Goal: Find specific page/section: Find specific page/section

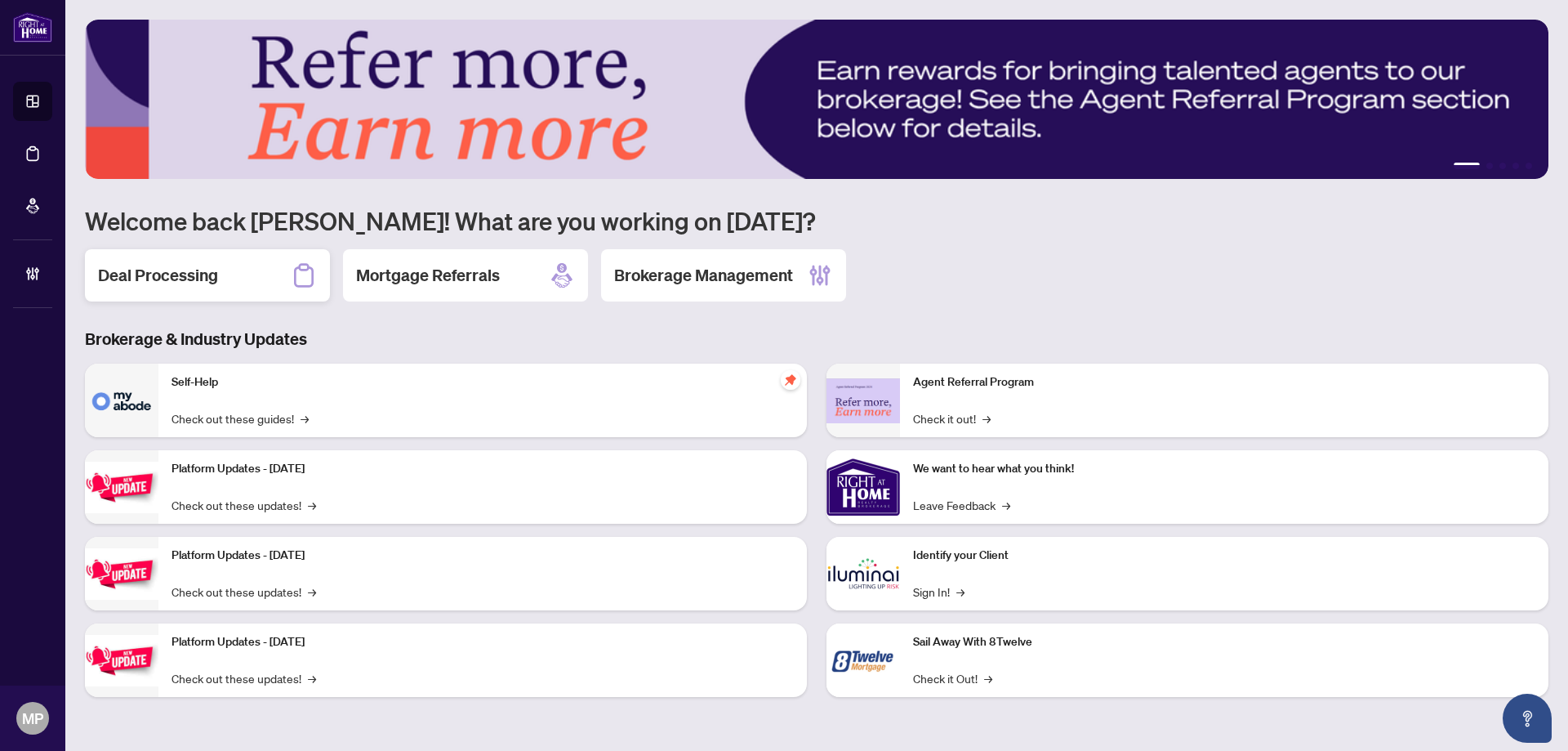
click at [222, 273] on div "Deal Processing" at bounding box center [207, 275] width 245 height 52
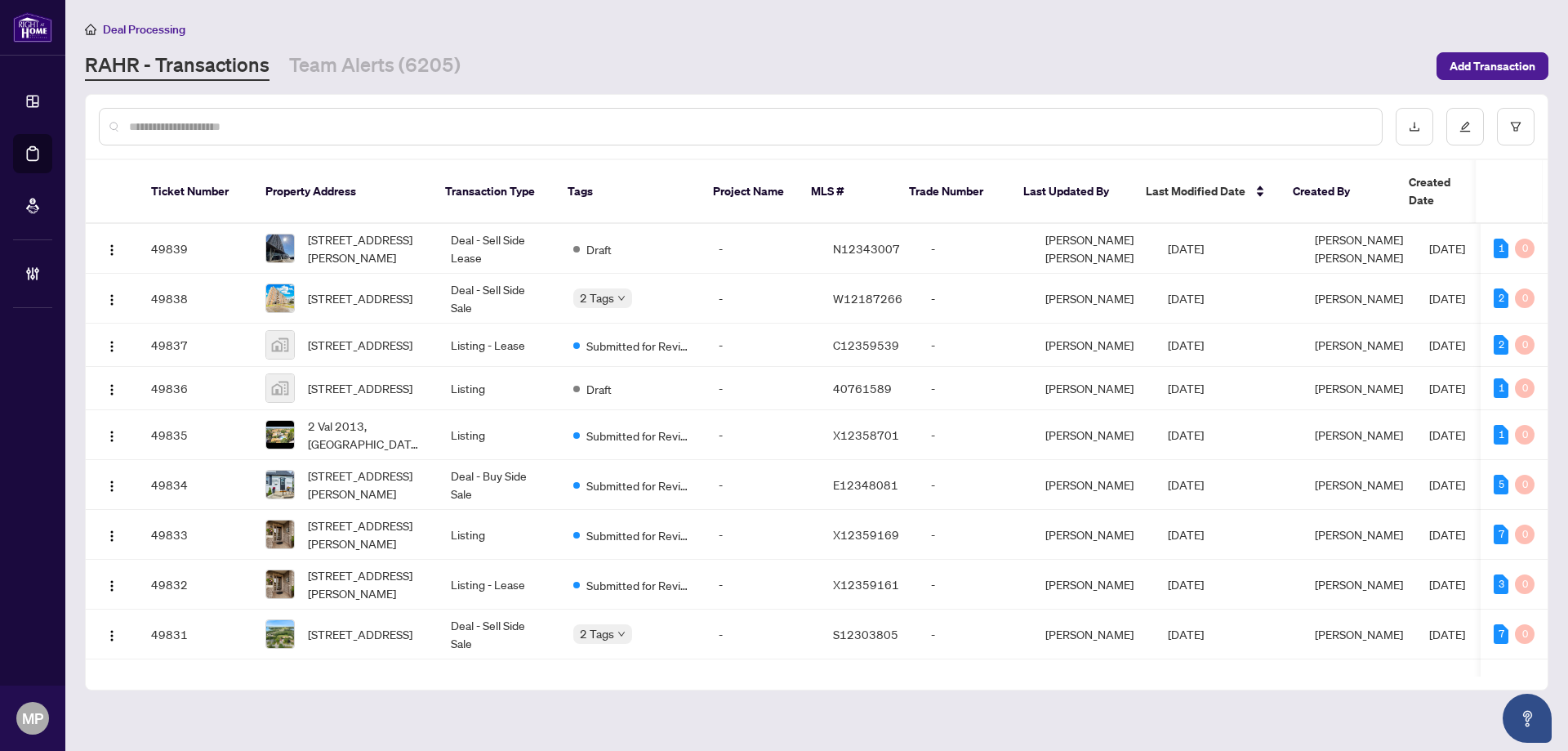
click at [1058, 119] on input "text" at bounding box center [749, 127] width 1240 height 18
click at [379, 117] on input "text" at bounding box center [749, 127] width 1240 height 18
click at [338, 130] on input "text" at bounding box center [749, 127] width 1240 height 18
type input "*"
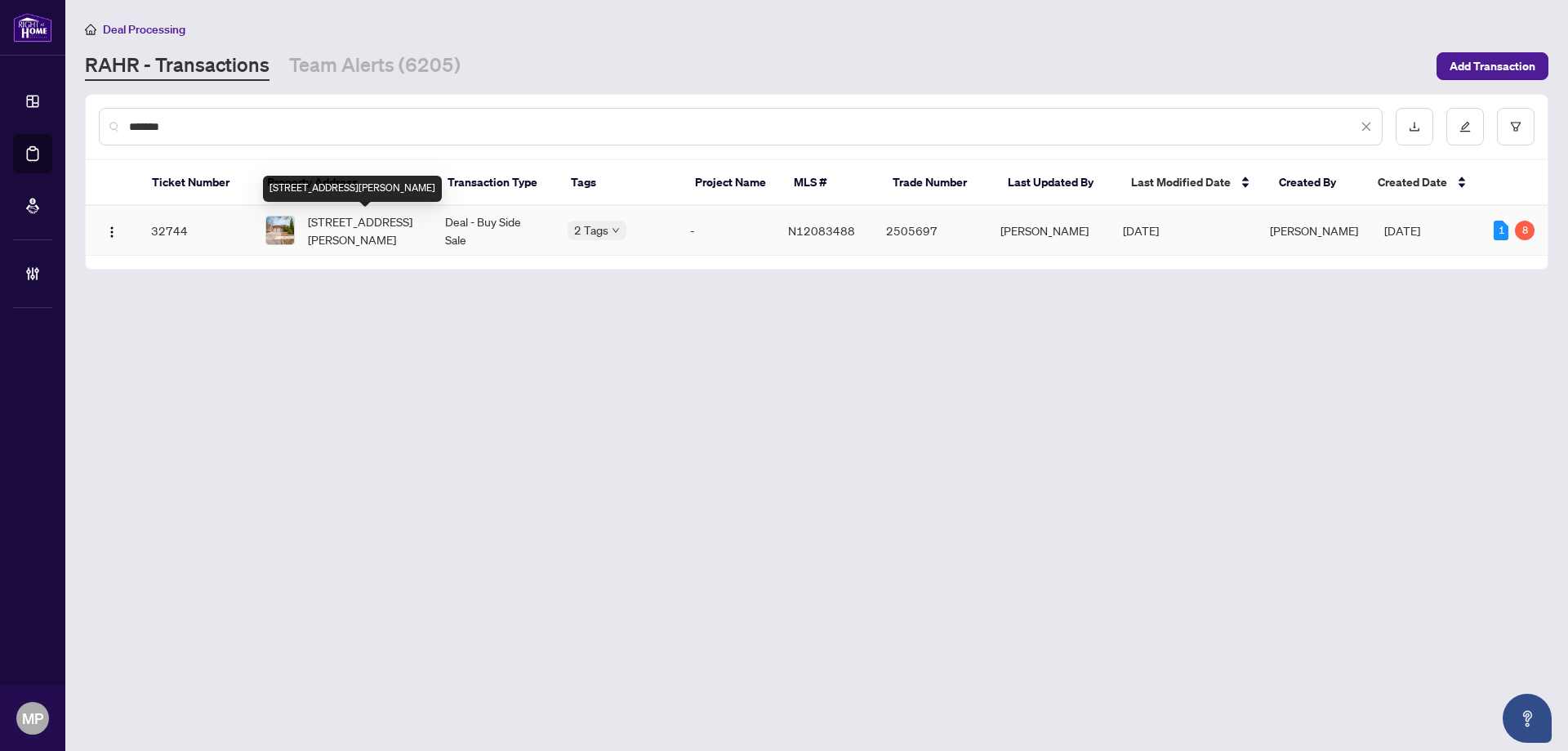
type input "*******"
click at [409, 230] on span "222 Barrhill Rd, Vaughan, Ontario L6A 1L2, Canada" at bounding box center [364, 230] width 111 height 36
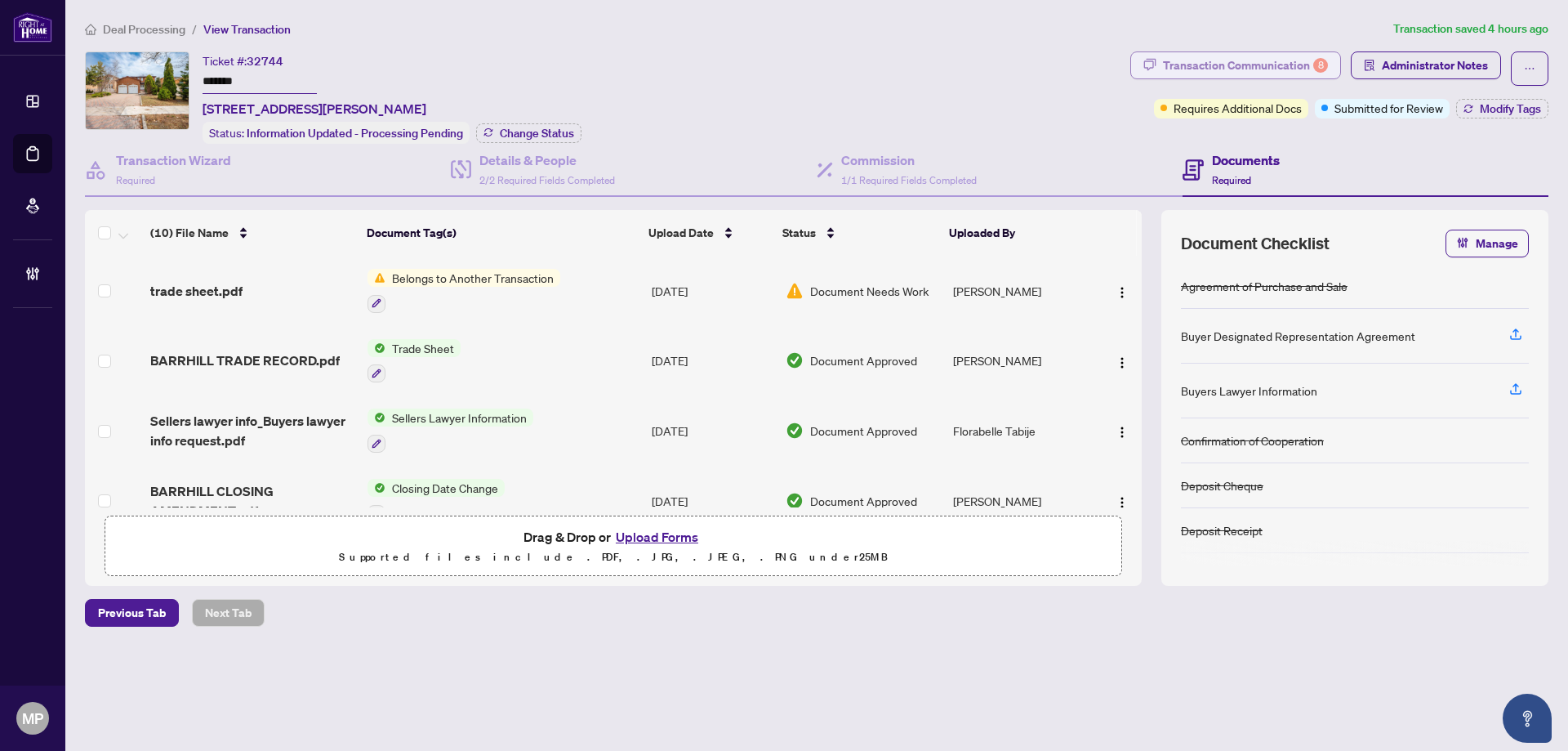
click at [1287, 60] on div "Transaction Communication 8" at bounding box center [1246, 65] width 165 height 26
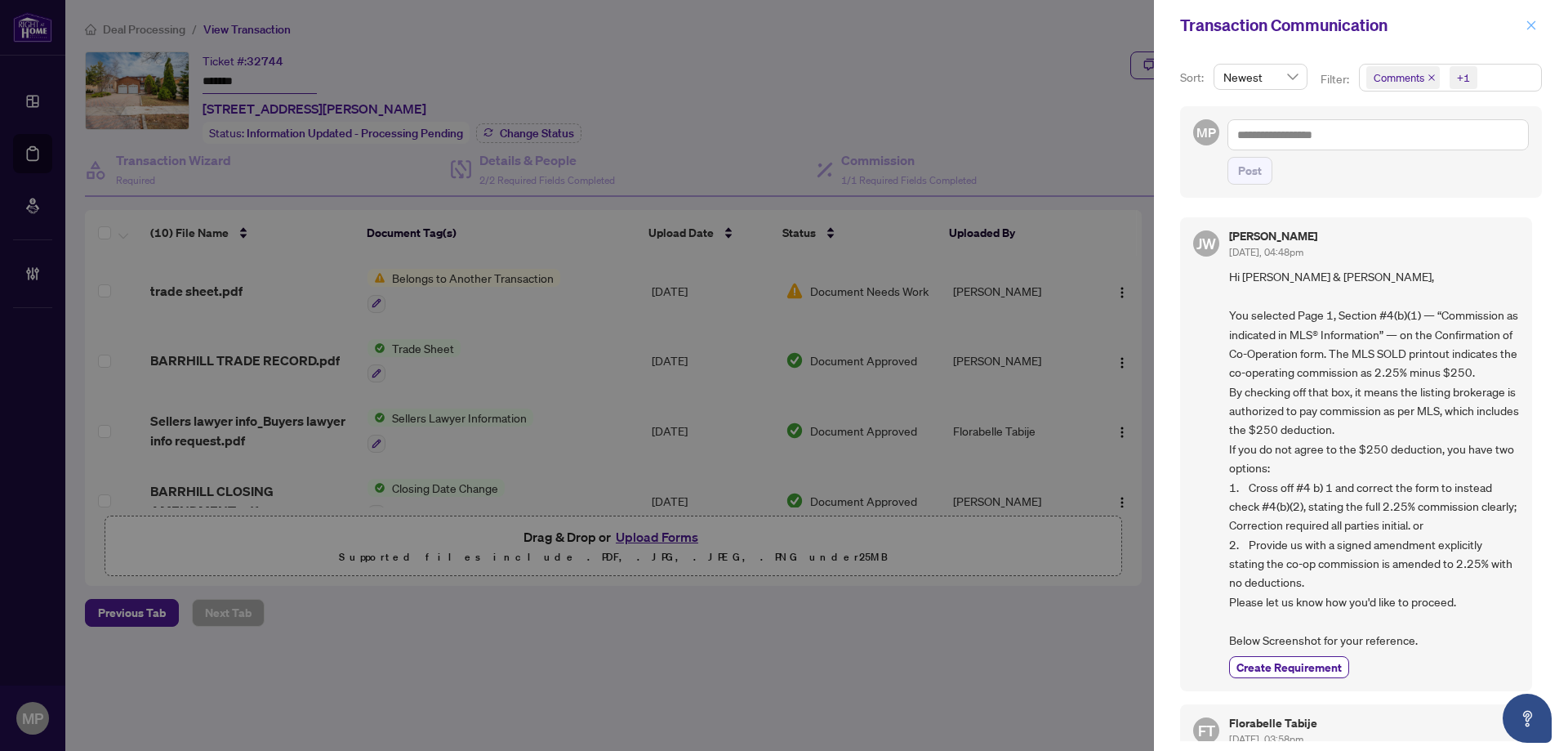
click at [1529, 25] on icon "close" at bounding box center [1532, 26] width 12 height 12
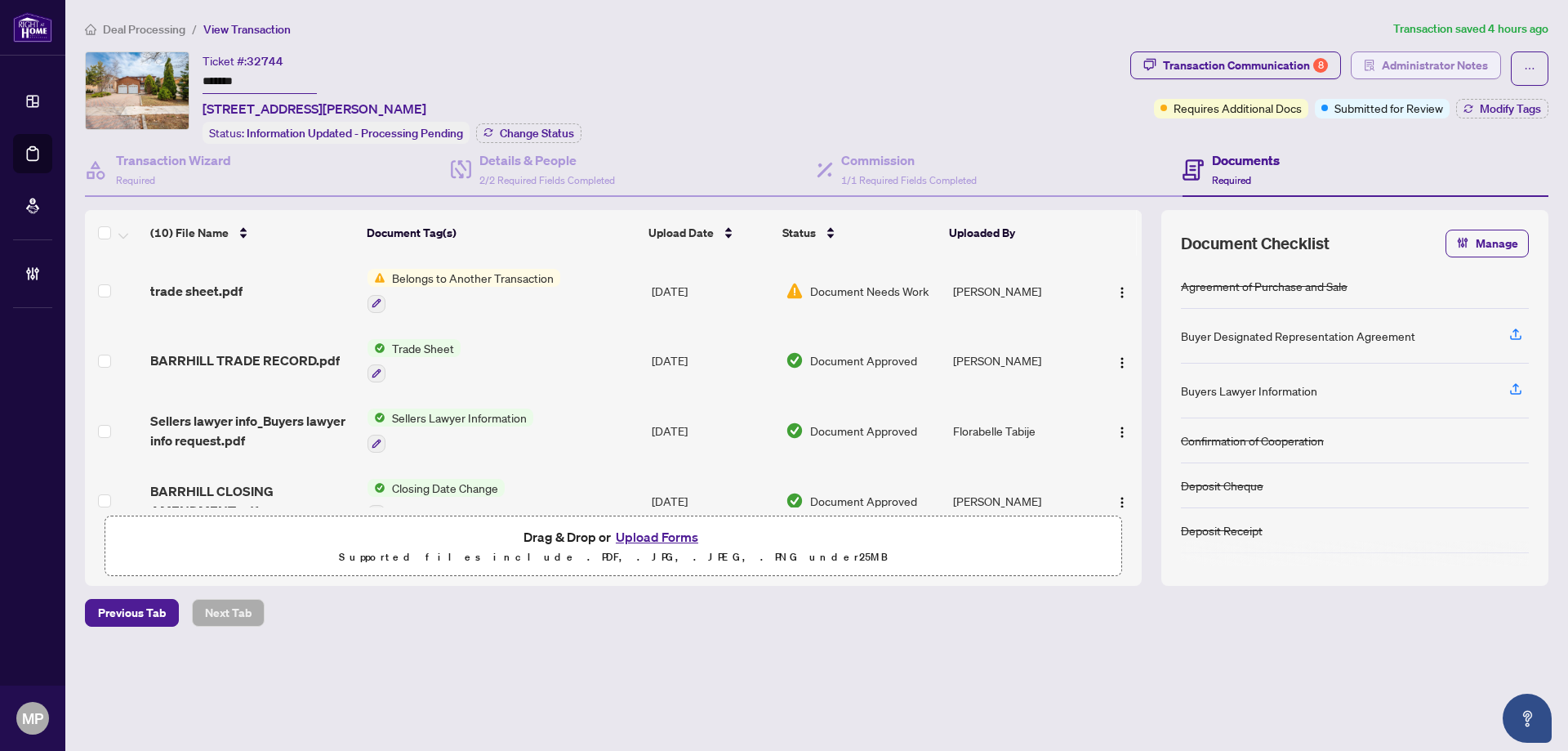
click at [1392, 65] on span "Administrator Notes" at bounding box center [1435, 65] width 106 height 26
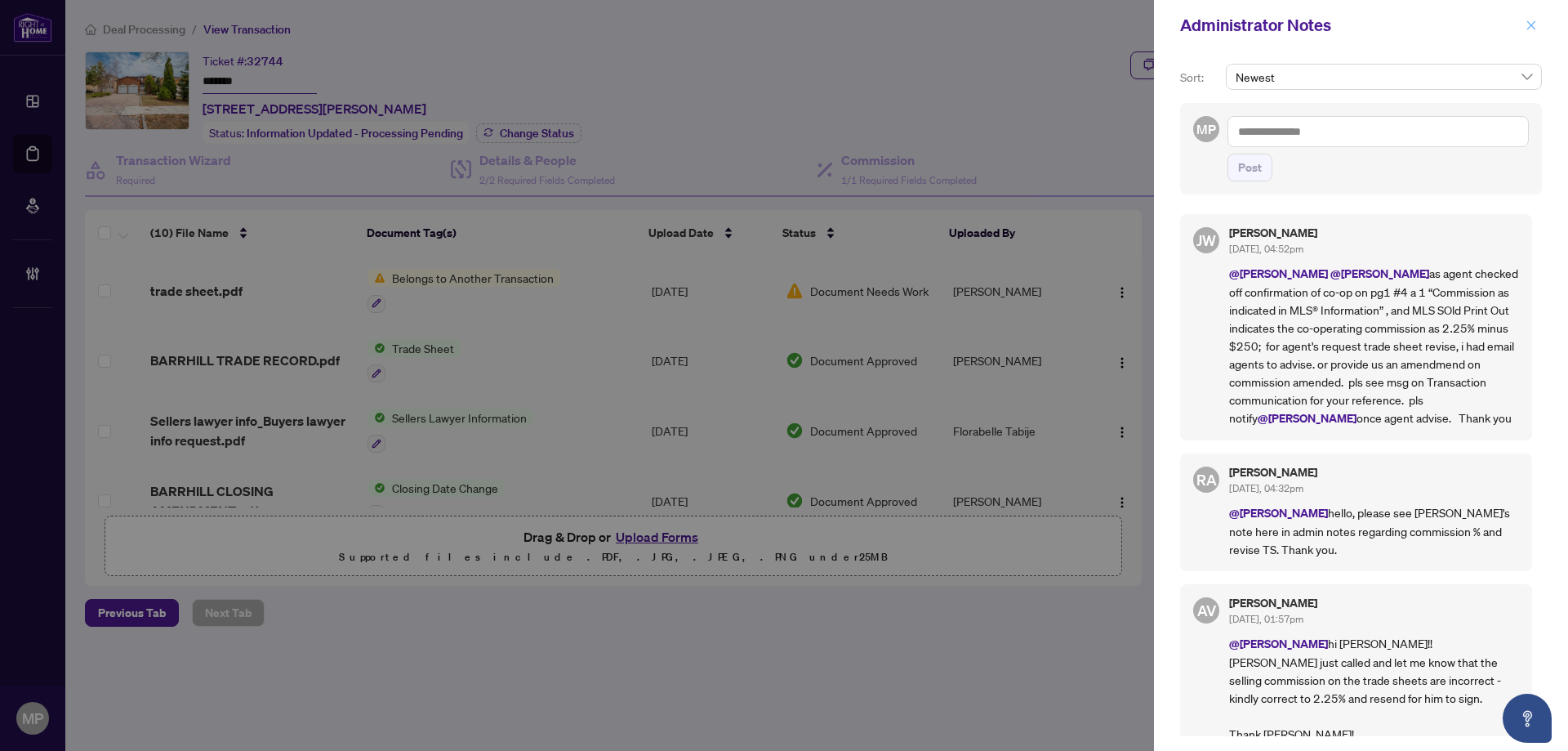
click at [1532, 30] on icon "close" at bounding box center [1532, 26] width 12 height 12
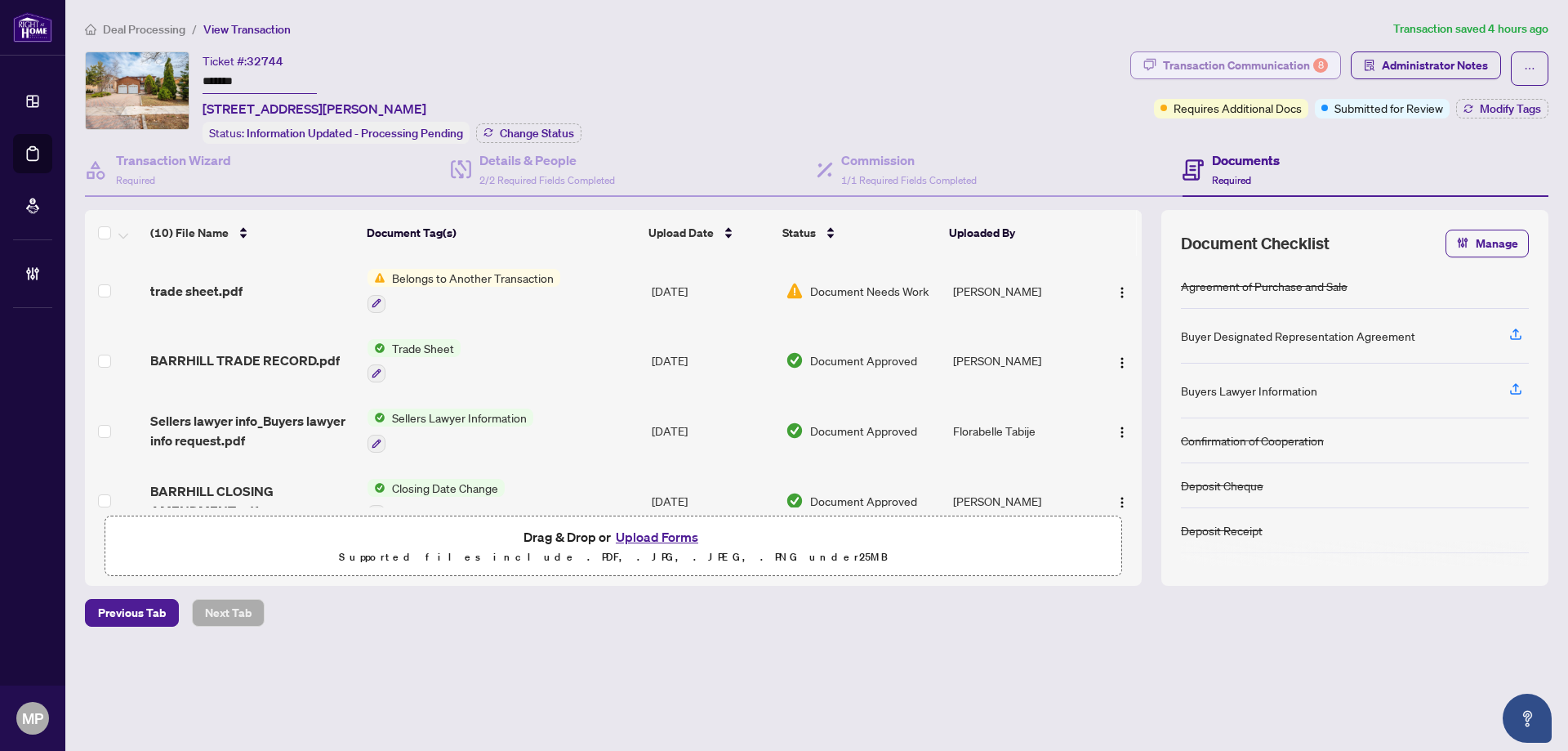
click at [1277, 68] on div "Transaction Communication 8" at bounding box center [1246, 65] width 165 height 26
